Goal: Find specific page/section: Find specific page/section

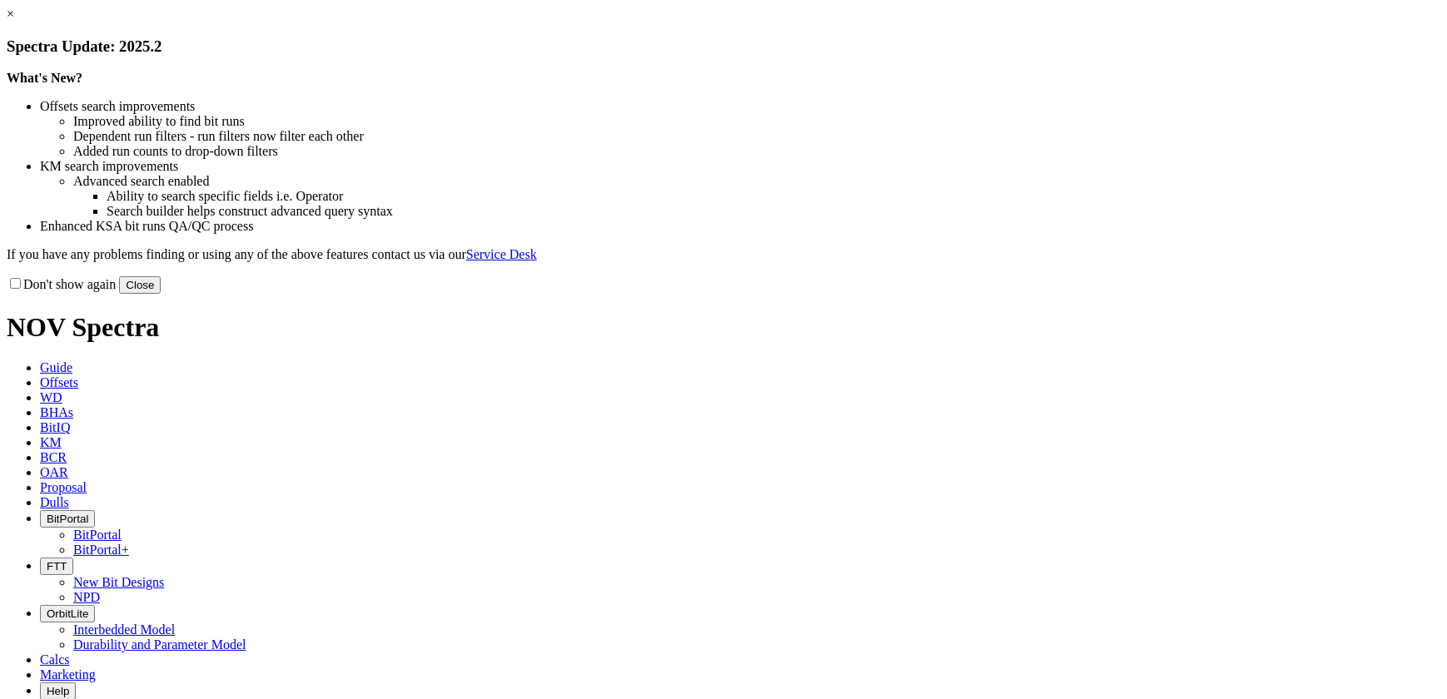
click at [161, 294] on button "Close" at bounding box center [140, 284] width 42 height 17
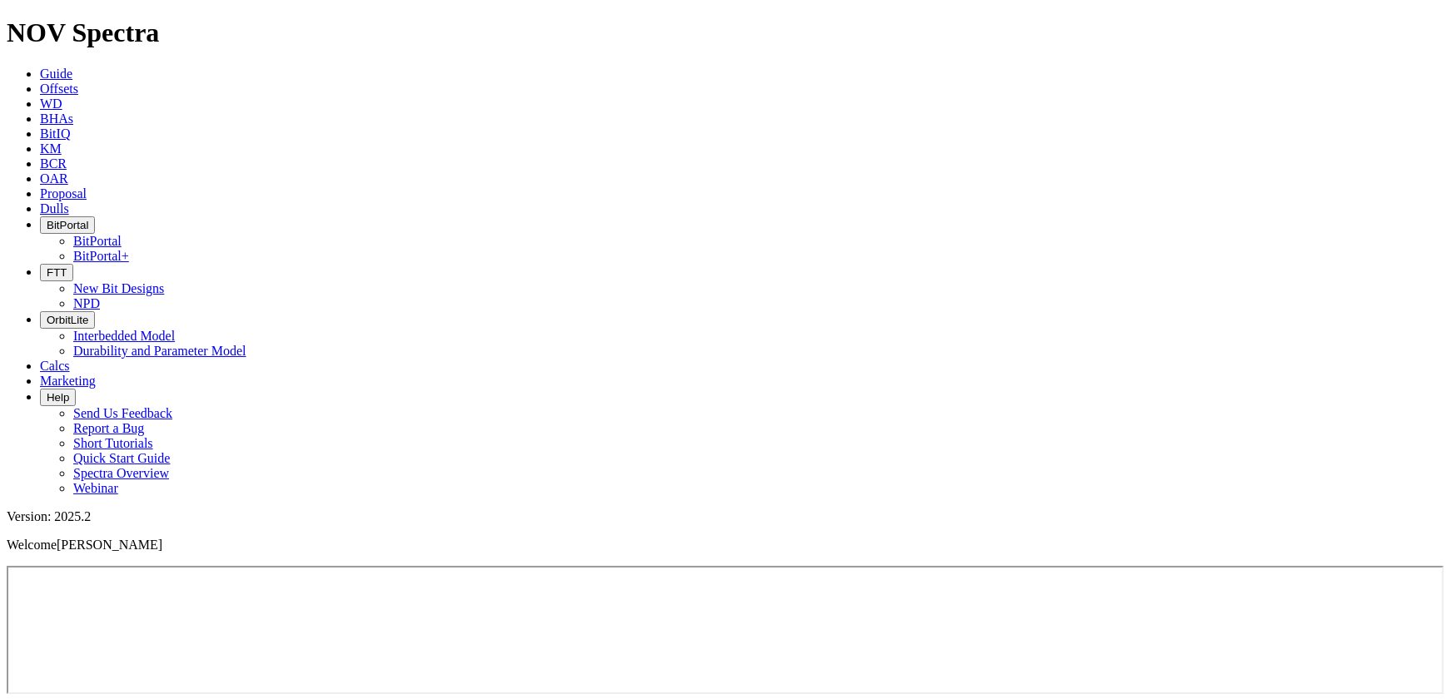
click at [47, 266] on icon "button" at bounding box center [47, 272] width 0 height 12
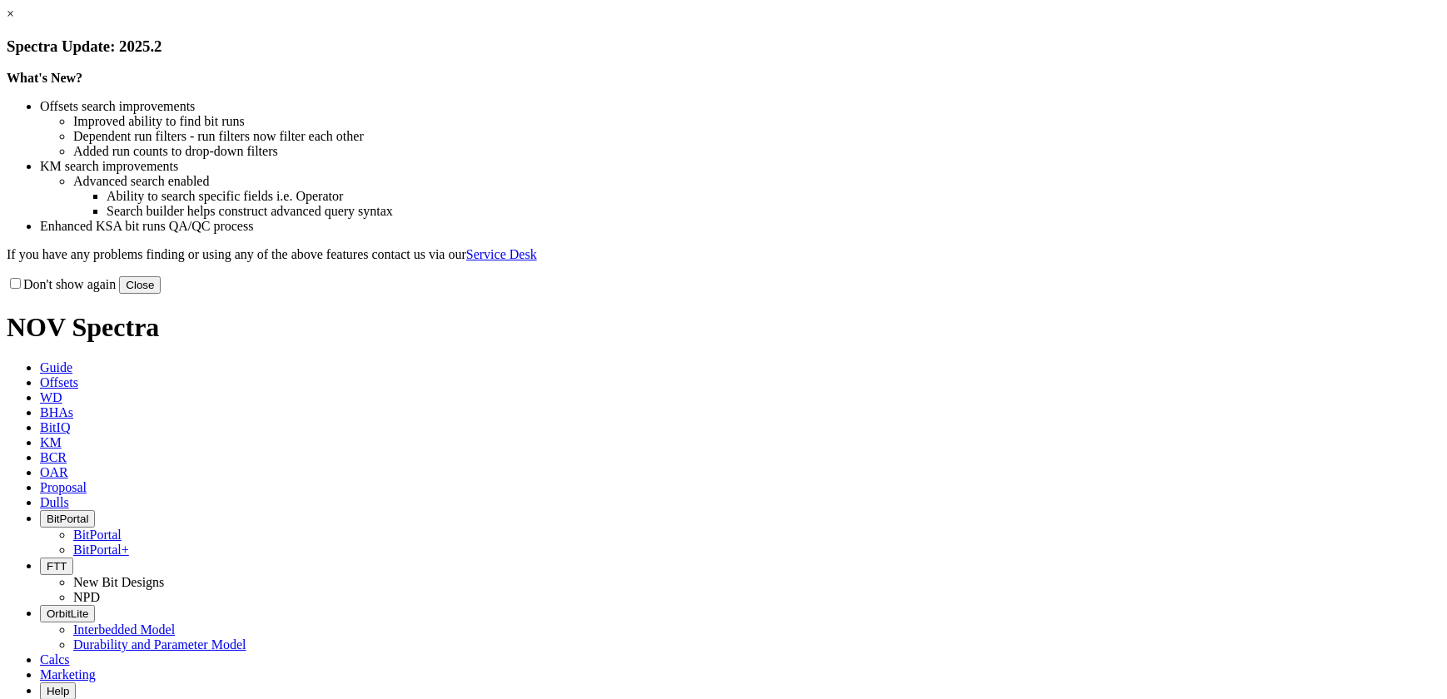
click at [161, 294] on button "Close" at bounding box center [140, 284] width 42 height 17
